Goal: Task Accomplishment & Management: Manage account settings

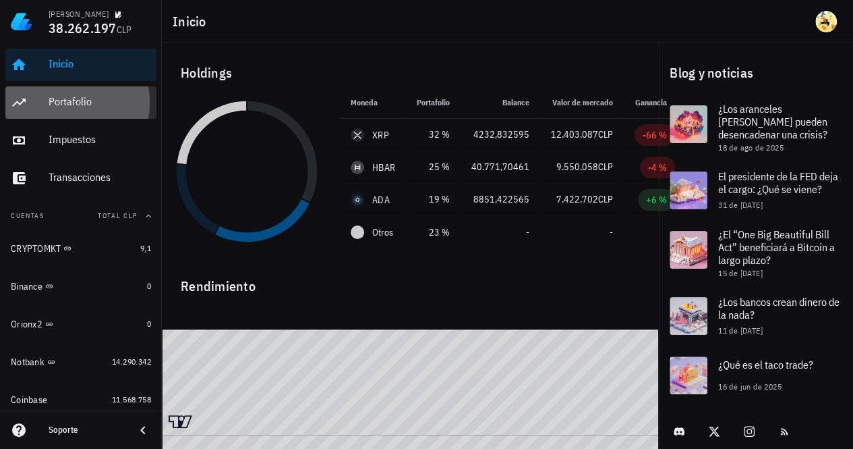
click at [84, 100] on div "Portafolio" at bounding box center [100, 101] width 103 height 13
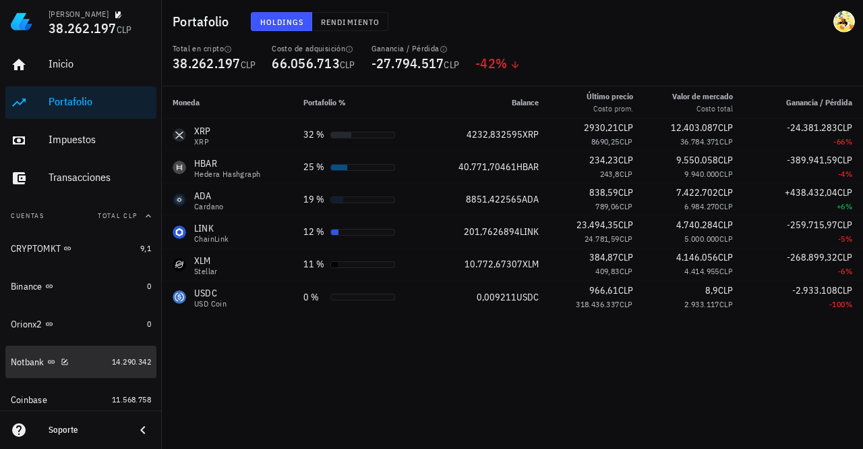
click at [73, 364] on div "Notbank" at bounding box center [59, 361] width 96 height 13
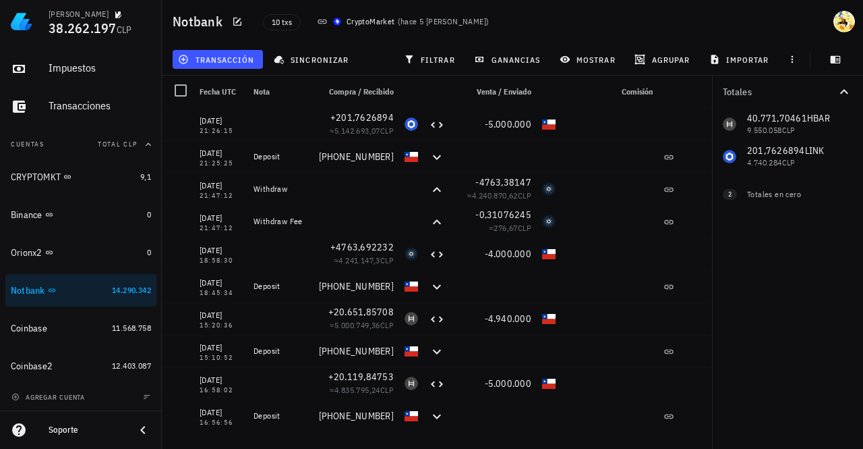
scroll to position [72, 0]
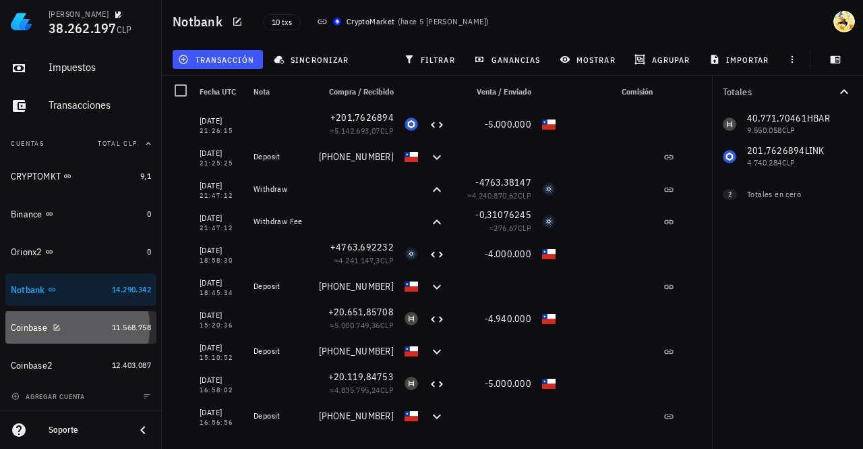
click at [88, 323] on div "Coinbase" at bounding box center [59, 327] width 96 height 13
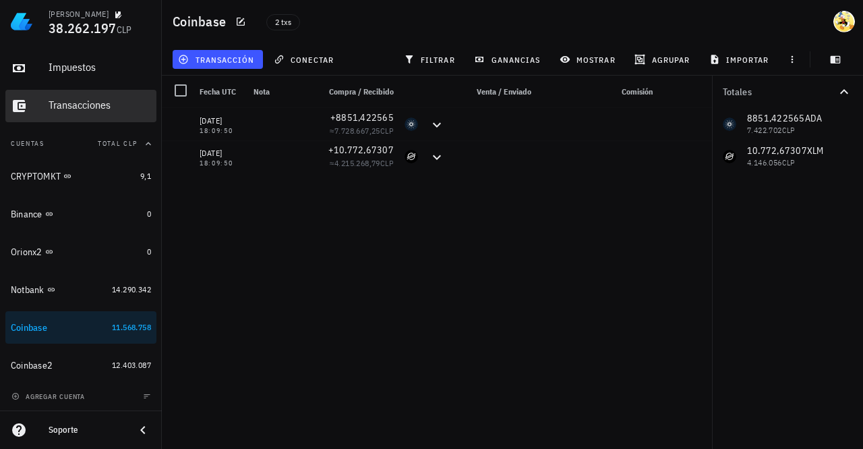
click at [93, 104] on div "Transacciones" at bounding box center [100, 104] width 103 height 13
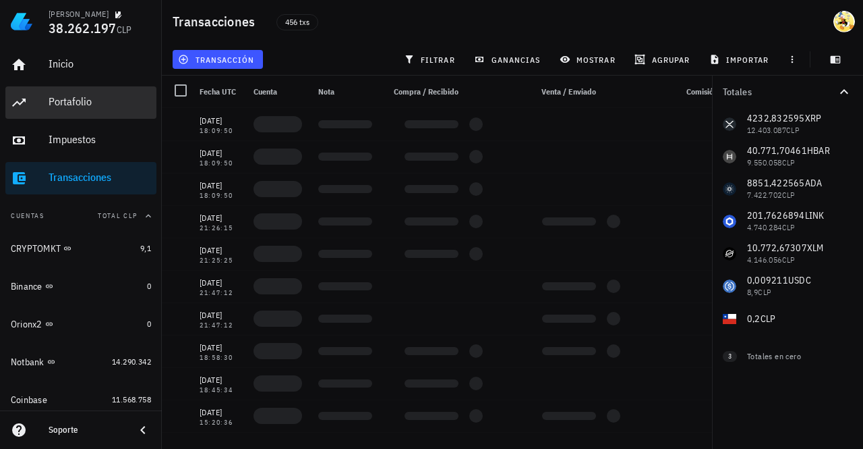
click at [94, 105] on div "Portafolio" at bounding box center [100, 101] width 103 height 13
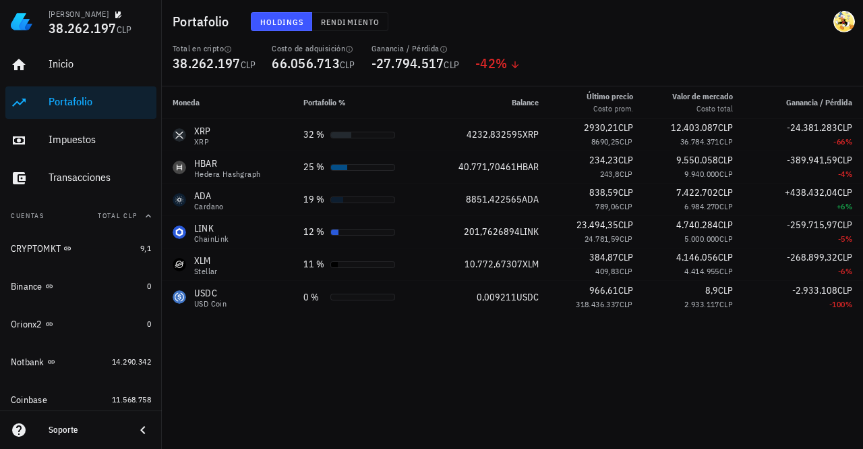
click at [712, 394] on div "Moneda Portafolio % Balance Último precio Costo prom. Valor de mercado Costo to…" at bounding box center [512, 267] width 701 height 362
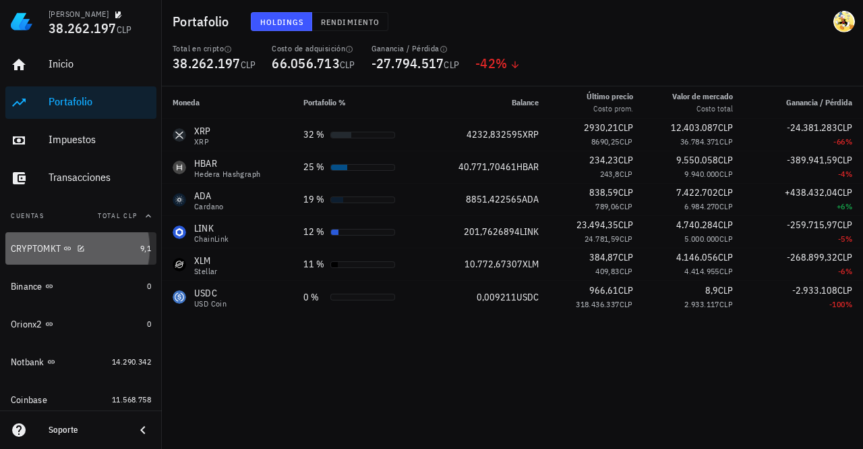
click at [95, 248] on div "CRYPTOMKT" at bounding box center [73, 248] width 124 height 13
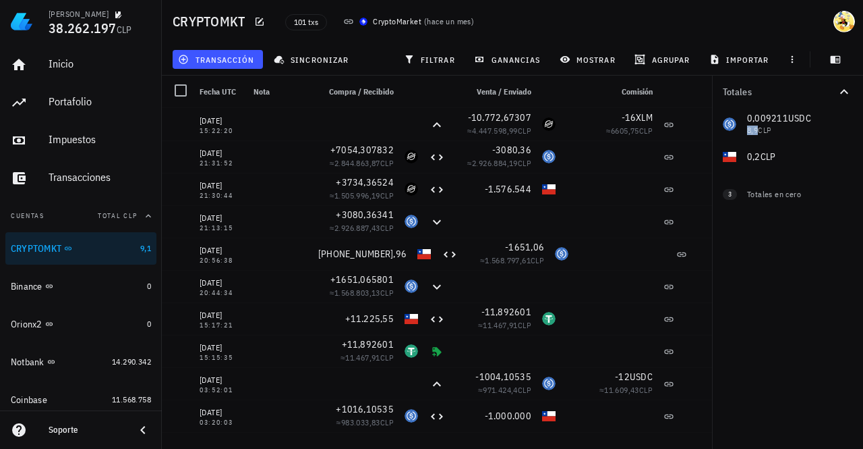
drag, startPoint x: 796, startPoint y: 122, endPoint x: 754, endPoint y: 122, distance: 41.8
click at [755, 123] on div "0,009211 USDC 8,9 CLP 0,2 CLP 0 XLM 0 CLP 0 XRP 0 CLP 0 USDT 0 CLP" at bounding box center [787, 140] width 151 height 65
click at [769, 121] on div "0,009211 USDC 8,9 CLP 0,2 CLP 0 XLM 0 CLP 0 XRP 0 CLP 0 USDT 0 CLP" at bounding box center [787, 140] width 151 height 65
drag, startPoint x: 785, startPoint y: 121, endPoint x: 746, endPoint y: 124, distance: 39.3
click at [746, 124] on div "0,009211 USDC 8,9 CLP 0,2 CLP 0 XLM 0 CLP 0 XRP 0 CLP 0 USDT 0 CLP" at bounding box center [787, 140] width 151 height 65
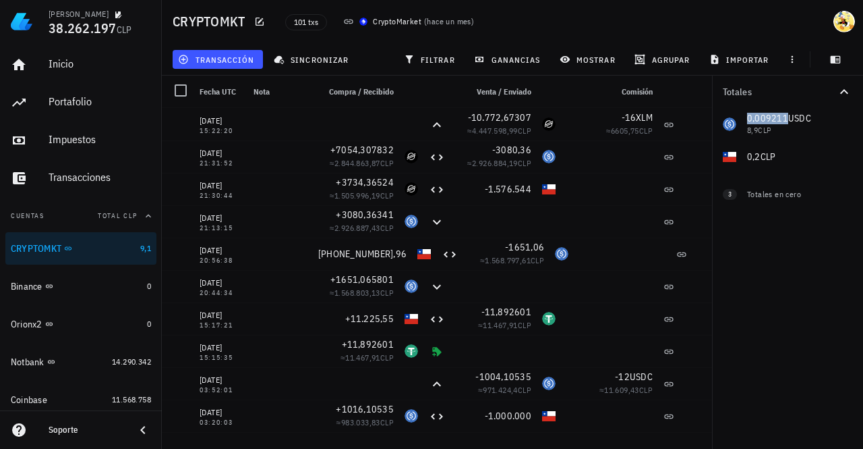
copy span "0,009211"
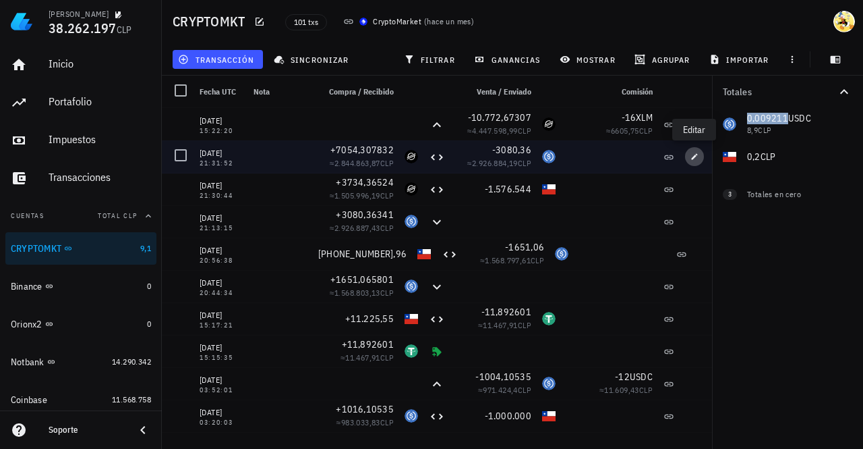
click at [692, 156] on icon "button" at bounding box center [695, 156] width 8 height 8
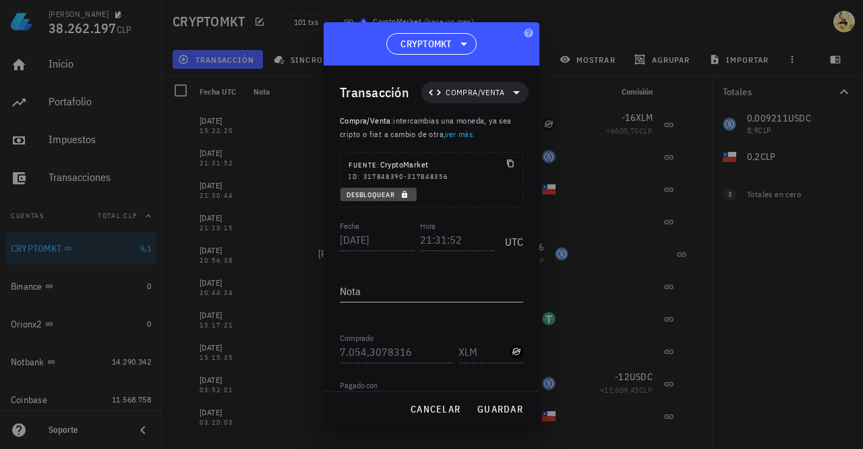
click at [401, 192] on icon "button" at bounding box center [405, 194] width 8 height 8
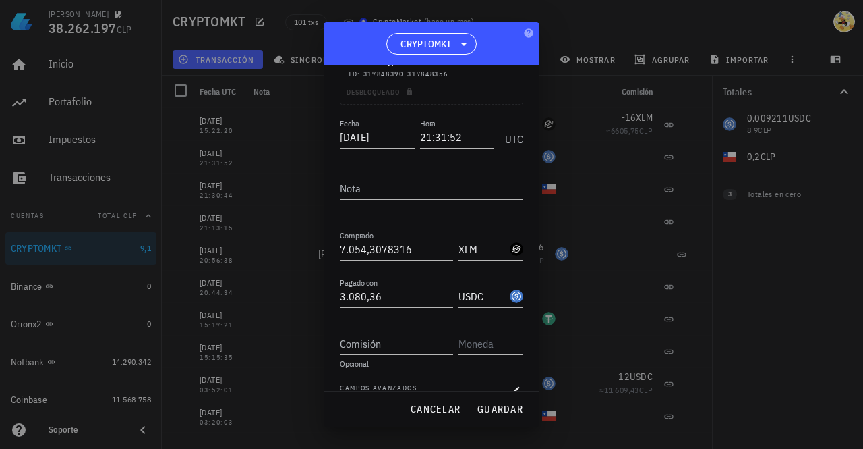
scroll to position [148, 0]
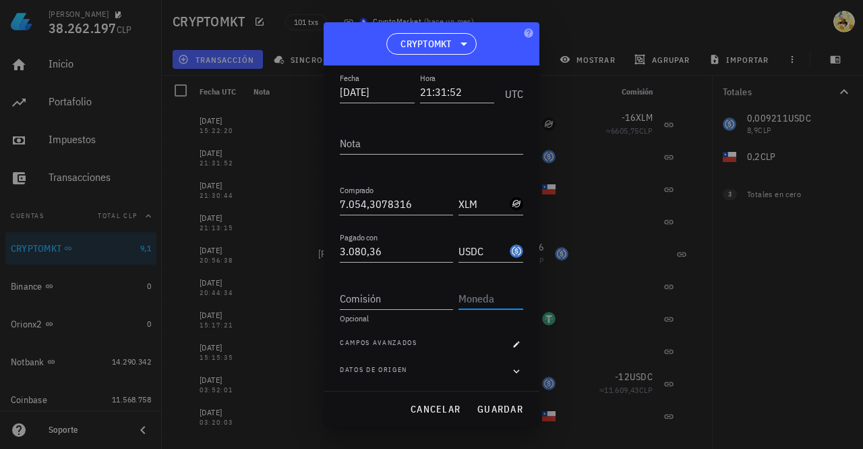
click at [478, 300] on input "text" at bounding box center [490, 298] width 62 height 22
drag, startPoint x: 478, startPoint y: 300, endPoint x: 393, endPoint y: 295, distance: 85.1
click at [393, 295] on input "Comisión" at bounding box center [396, 298] width 113 height 22
paste input "0,009211"
type input "0,009211"
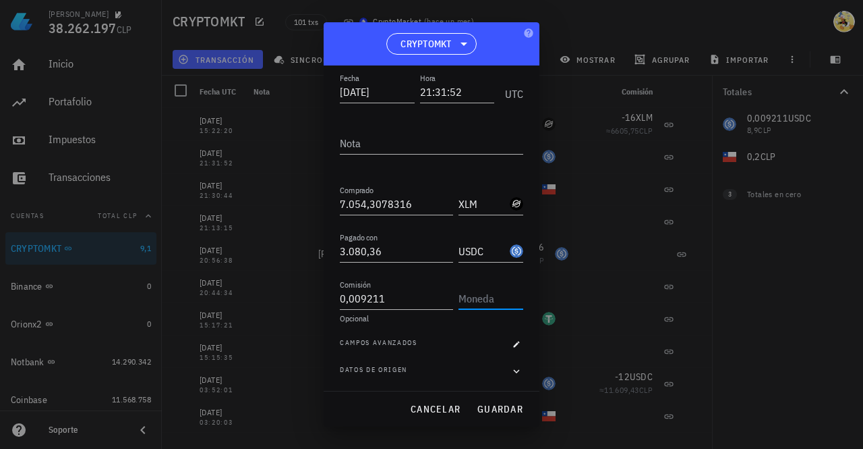
click at [489, 299] on input "text" at bounding box center [490, 298] width 62 height 22
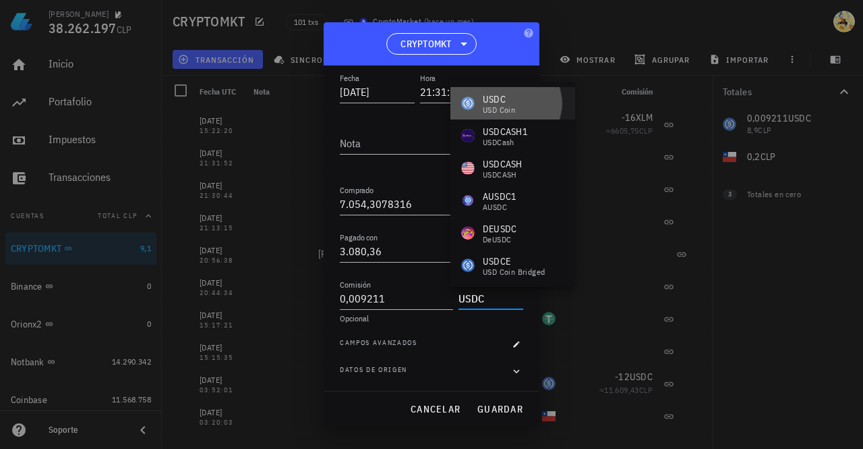
click at [514, 98] on div "USDC" at bounding box center [499, 98] width 32 height 13
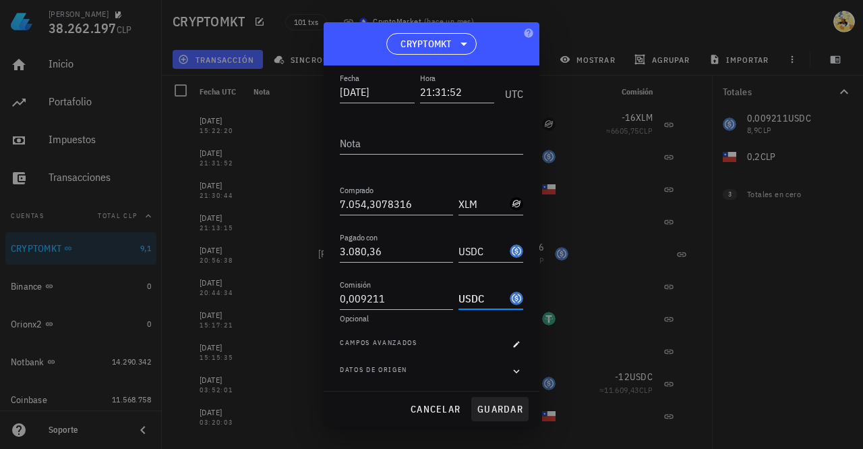
type input "USDC"
click at [500, 405] on span "guardar" at bounding box center [500, 409] width 47 height 12
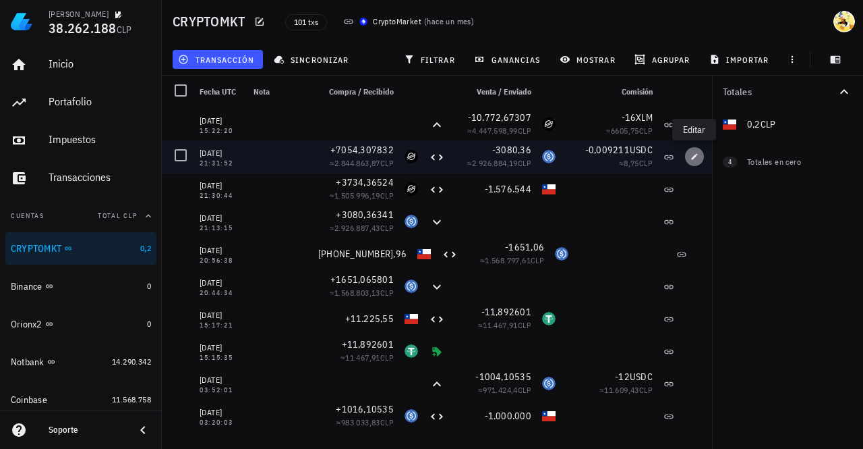
click at [694, 158] on icon "button" at bounding box center [695, 156] width 6 height 6
type input "0,009211"
type input "USDC"
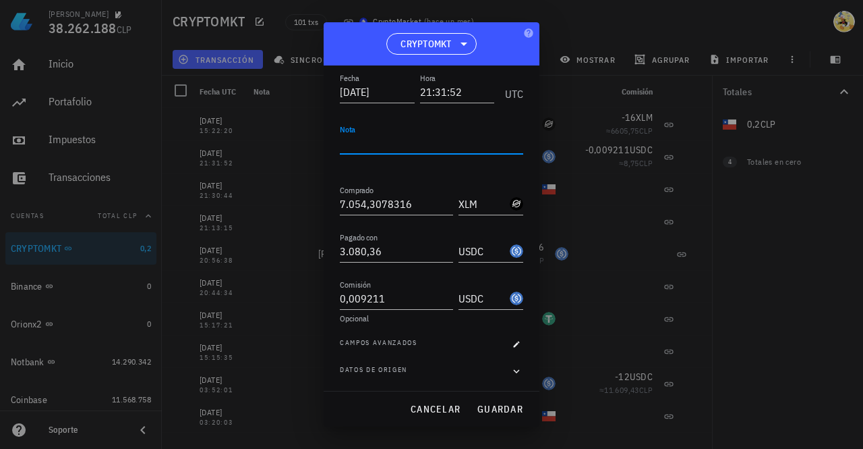
click at [385, 145] on textarea "Nota" at bounding box center [431, 143] width 183 height 22
type textarea "C"
type textarea "comision"
click at [501, 411] on span "guardar" at bounding box center [500, 409] width 47 height 12
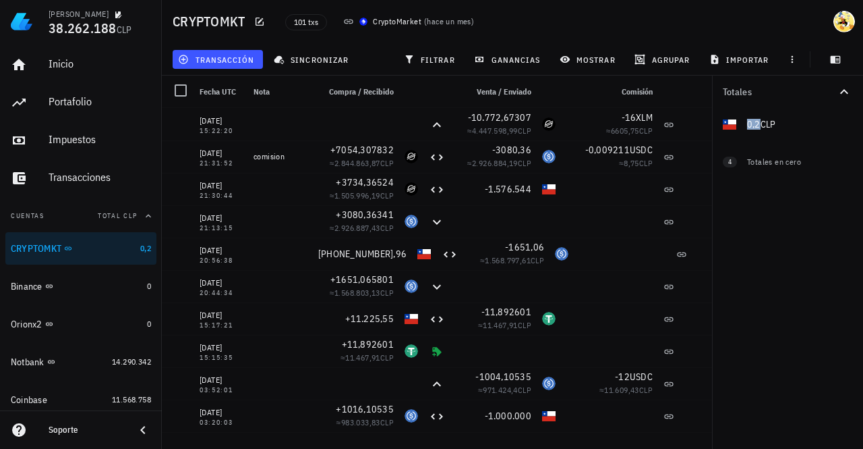
drag, startPoint x: 759, startPoint y: 125, endPoint x: 747, endPoint y: 129, distance: 12.8
click at [747, 129] on div "0,2 CLP 0 XLM 0 CLP 0 XRP 0 CLP 0 USDC 0 CLP 0 USDT 0 CLP" at bounding box center [787, 124] width 151 height 32
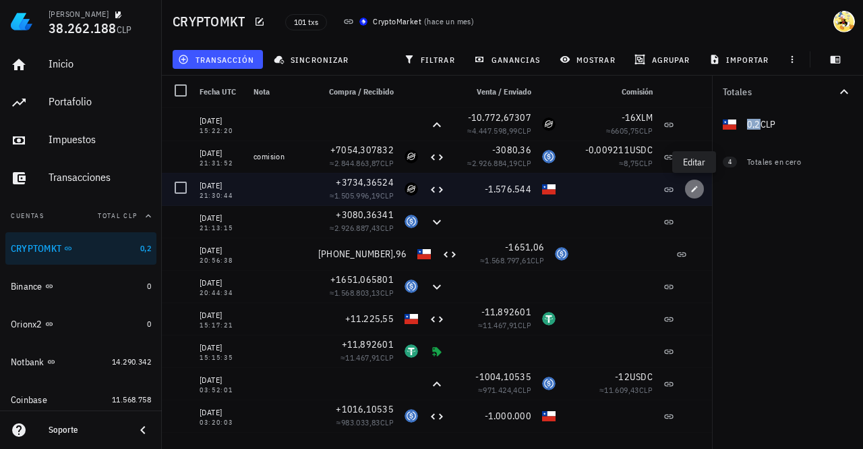
click at [697, 187] on icon "button" at bounding box center [695, 188] width 6 height 6
type input "21:30:44"
type input "3.734,3652403"
type input "1.576.544"
type input "CLP"
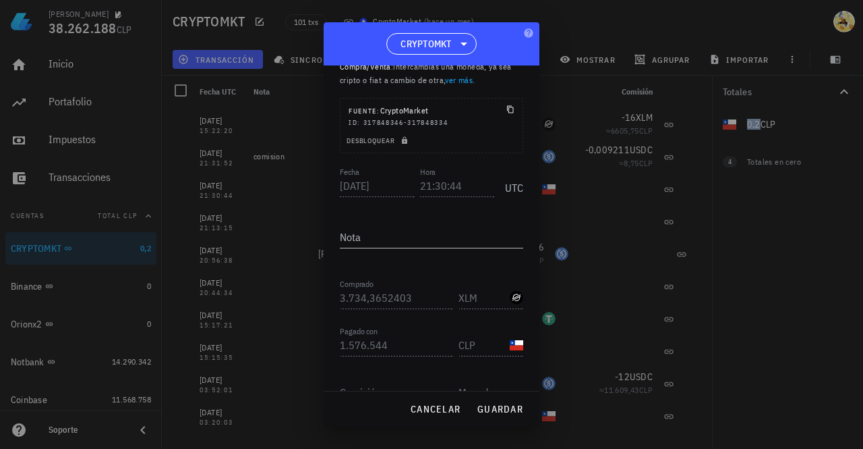
scroll to position [0, 0]
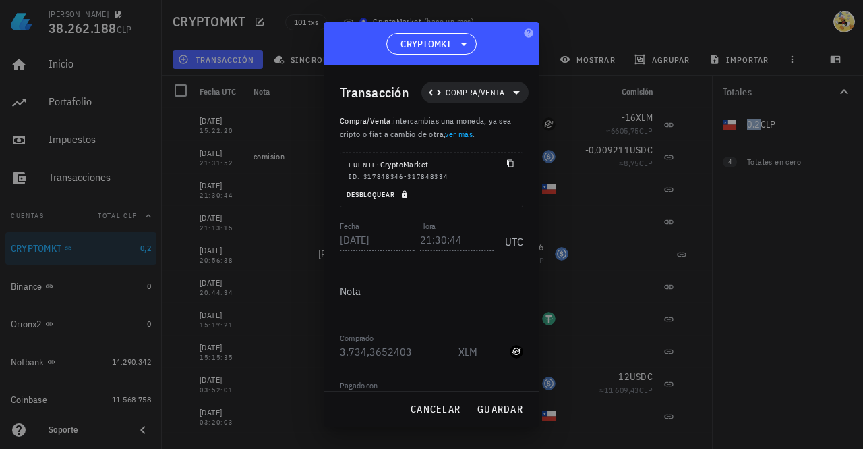
click at [379, 198] on button "Desbloquear" at bounding box center [379, 193] width 76 height 13
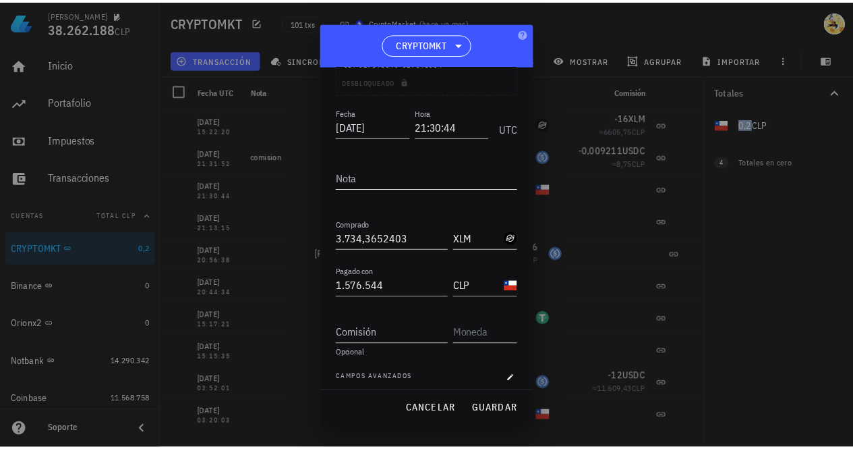
scroll to position [148, 0]
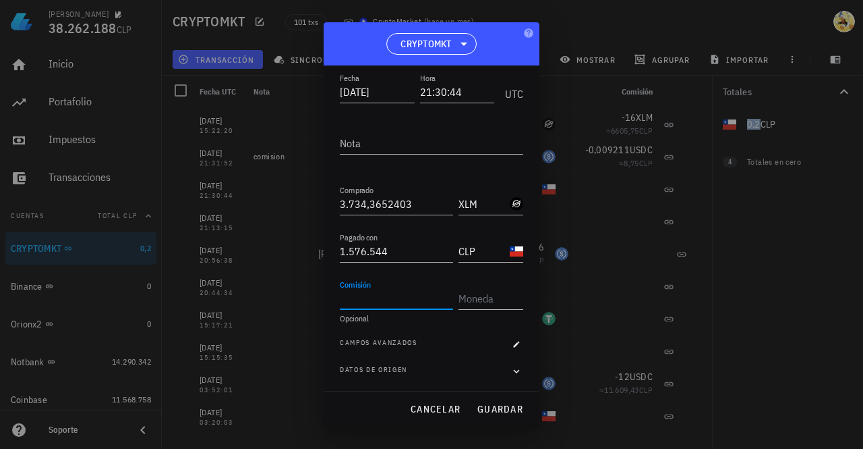
click at [403, 300] on input "Comisión" at bounding box center [396, 298] width 113 height 22
type input "0,2"
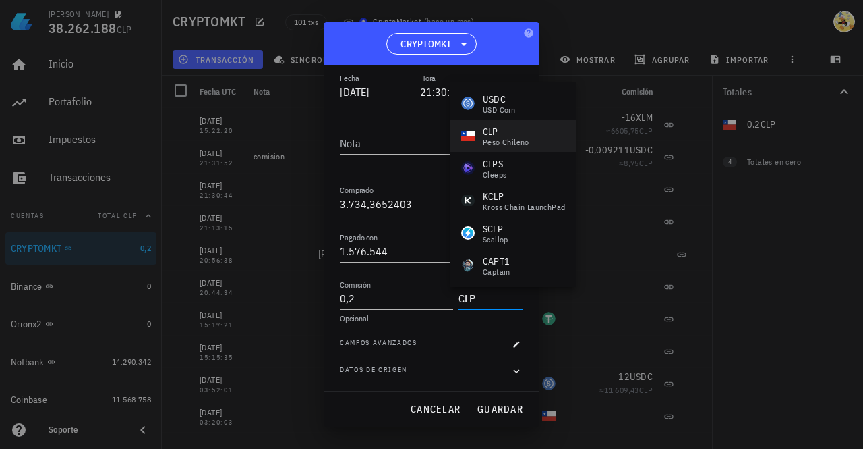
click at [521, 143] on div "peso chileno" at bounding box center [506, 142] width 47 height 8
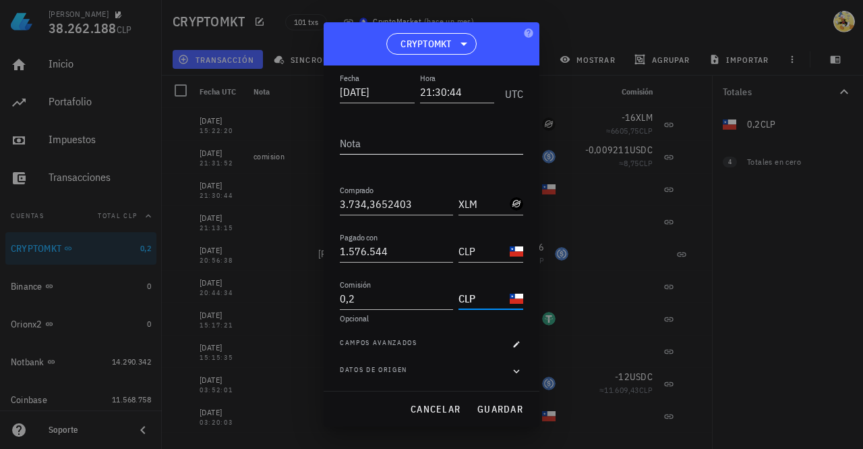
type input "CLP"
click at [382, 142] on textarea "Nota" at bounding box center [431, 143] width 183 height 22
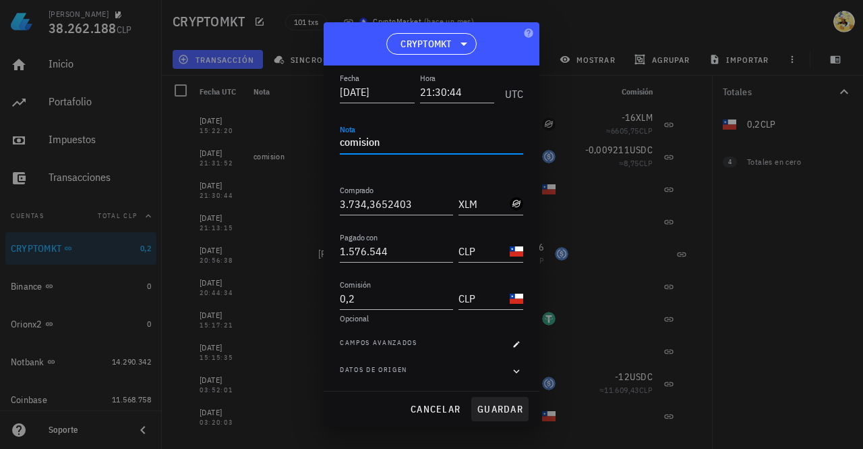
type textarea "comision"
click at [500, 405] on span "guardar" at bounding box center [500, 409] width 47 height 12
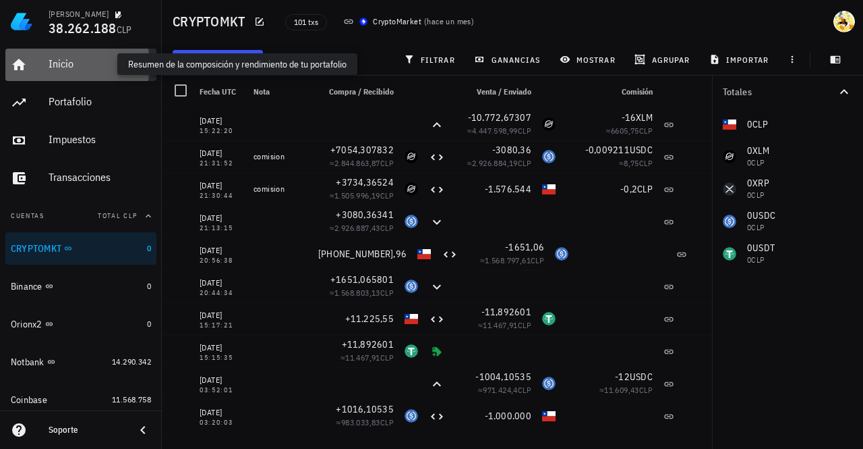
click at [99, 70] on div "Inicio" at bounding box center [100, 63] width 103 height 13
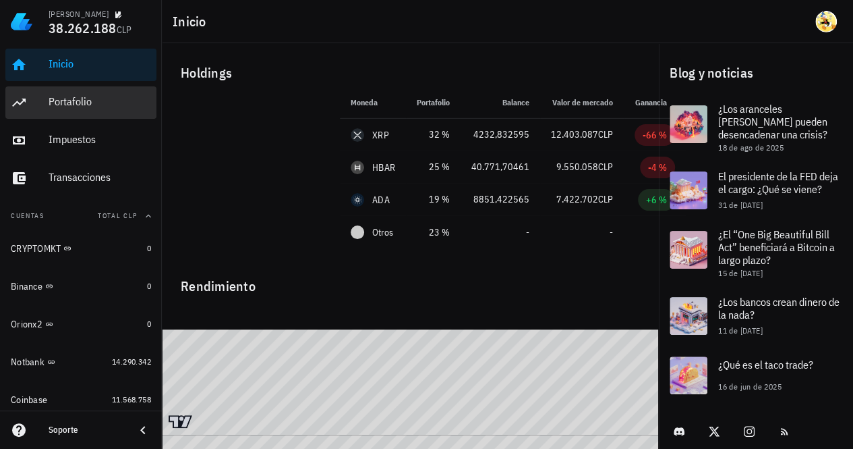
click at [86, 111] on div "Portafolio" at bounding box center [100, 102] width 103 height 30
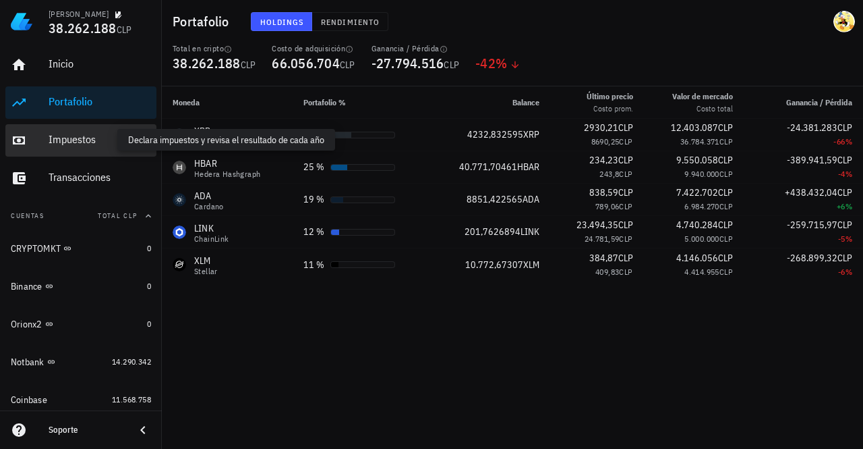
click at [89, 144] on div "Impuestos" at bounding box center [100, 139] width 103 height 13
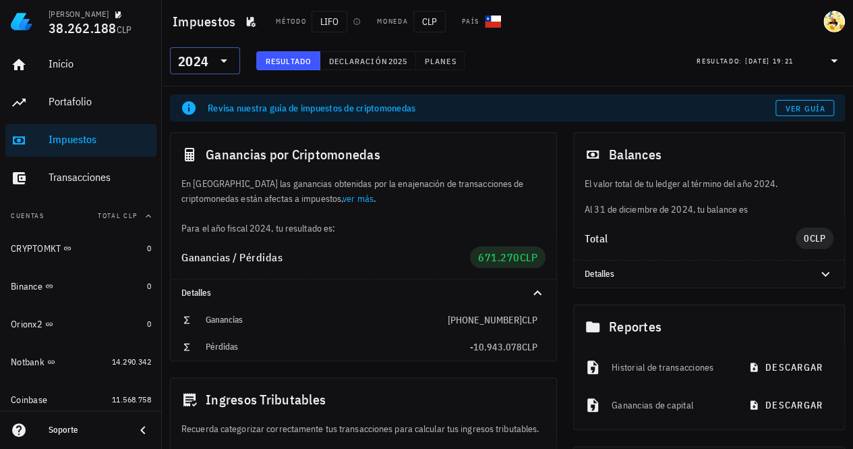
click at [187, 67] on div "2024" at bounding box center [193, 61] width 30 height 13
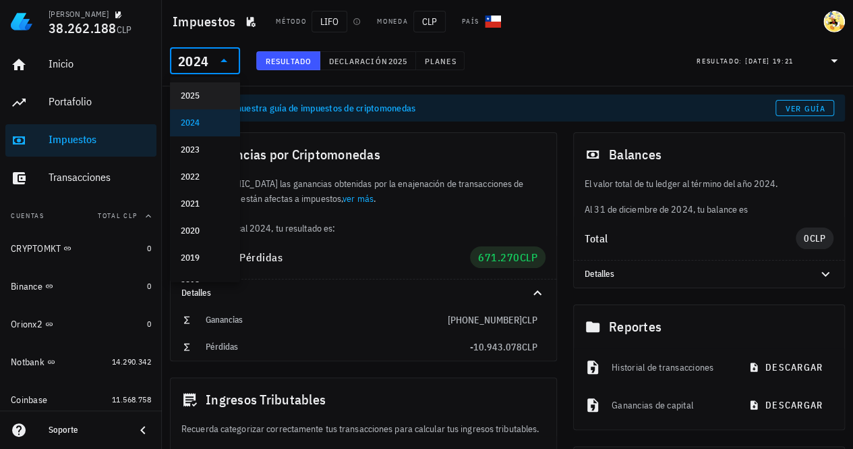
click at [195, 100] on div "2025" at bounding box center [205, 95] width 49 height 11
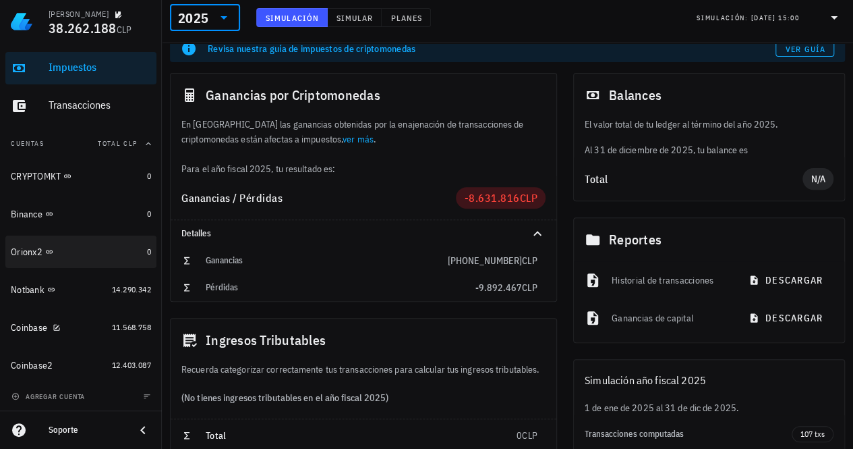
scroll to position [202, 0]
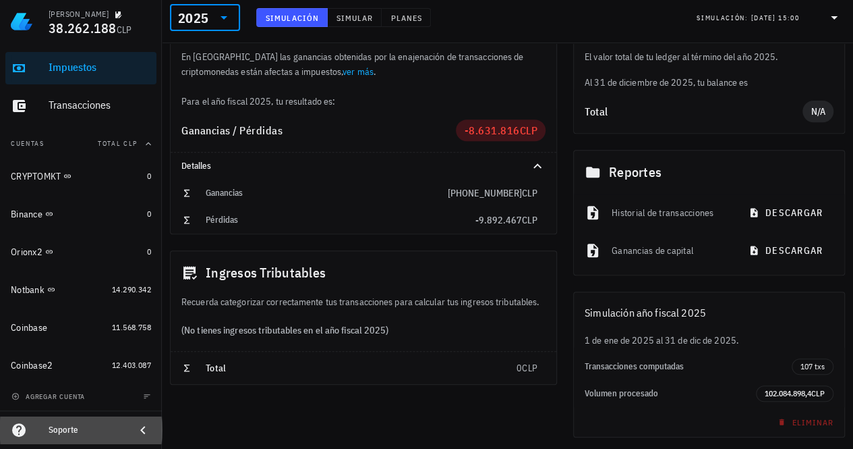
click at [128, 429] on div "Soporte" at bounding box center [81, 429] width 162 height 27
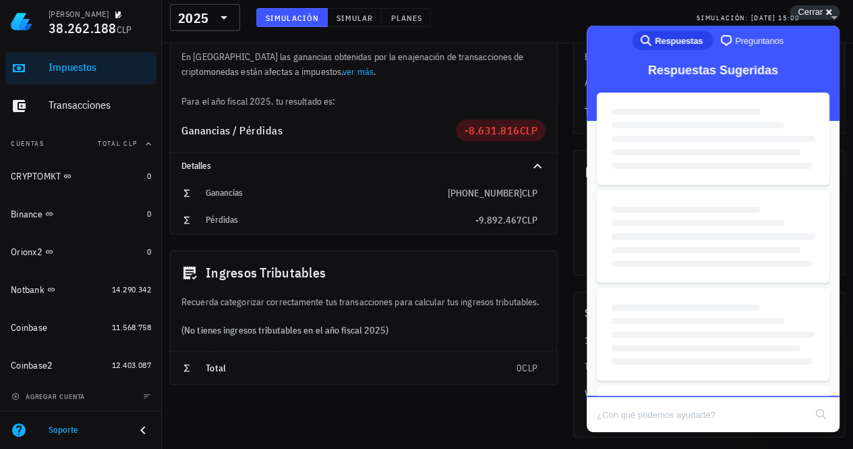
scroll to position [0, 0]
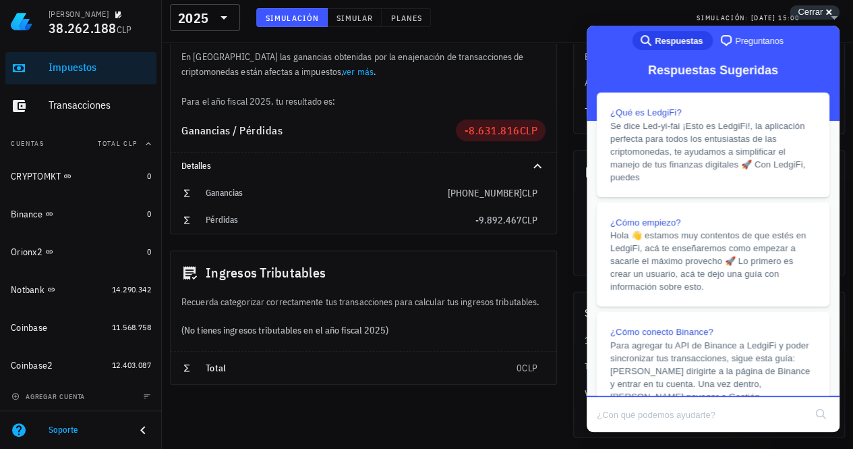
click at [744, 44] on span "Preguntanos" at bounding box center [759, 40] width 49 height 13
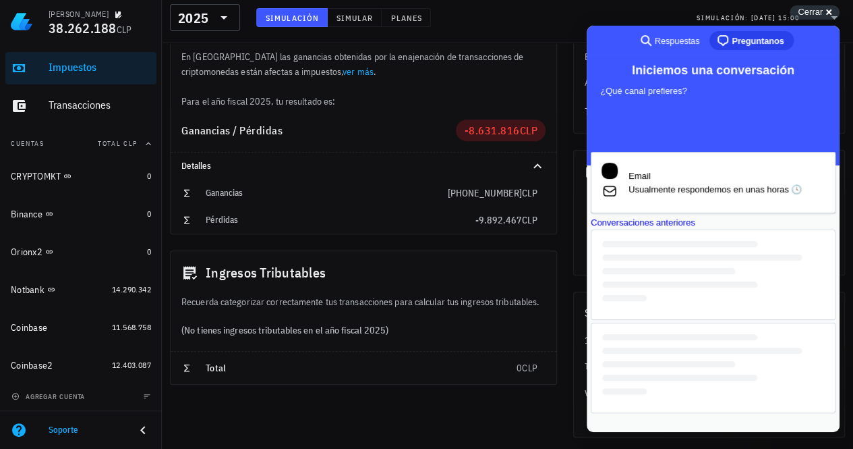
click at [743, 229] on div "Conversaciones anteriores" at bounding box center [713, 222] width 245 height 13
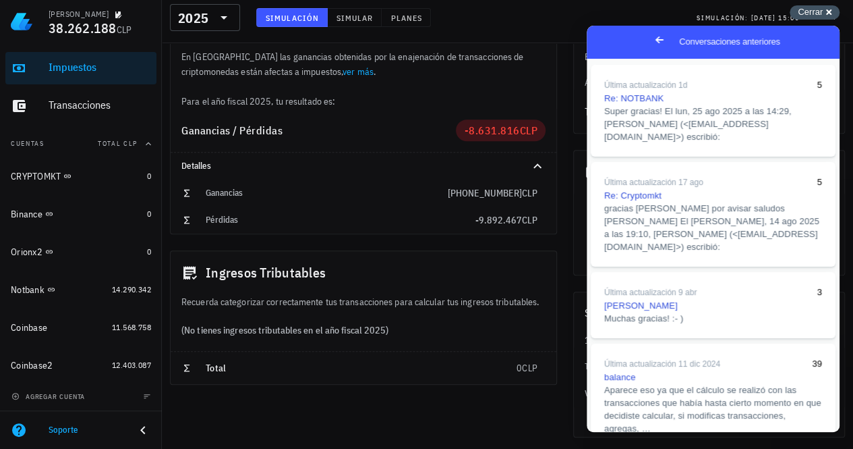
click at [815, 14] on span "Cerrar" at bounding box center [810, 12] width 25 height 10
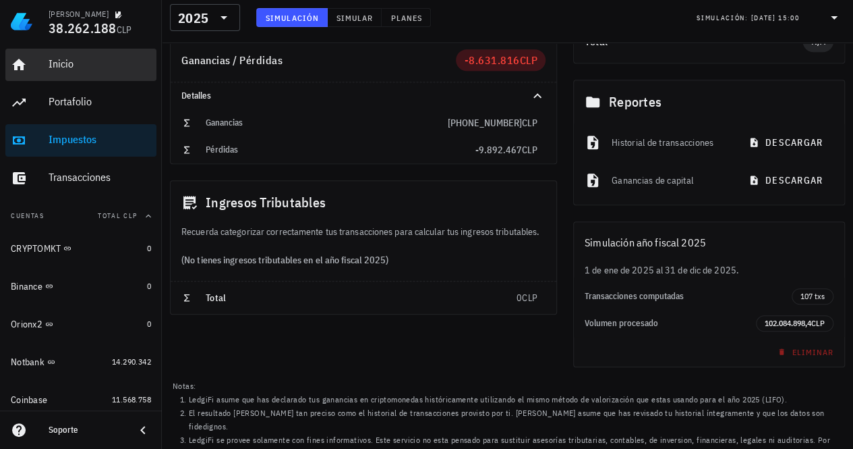
click at [77, 64] on div "Inicio" at bounding box center [100, 63] width 103 height 13
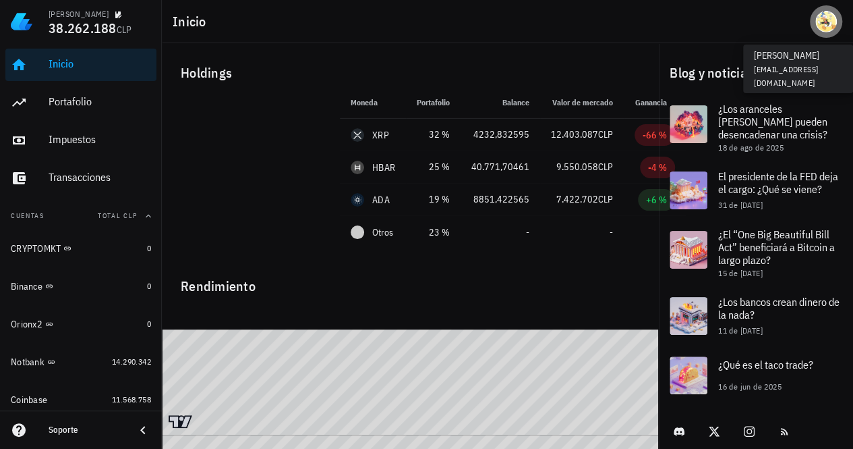
click at [827, 25] on div "avatar" at bounding box center [826, 22] width 22 height 22
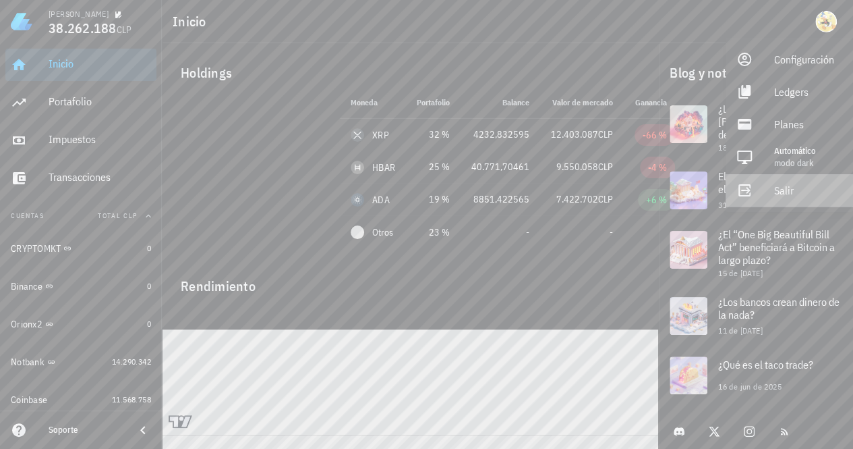
click at [802, 191] on div "Salir" at bounding box center [808, 190] width 68 height 27
